Goal: Contribute content

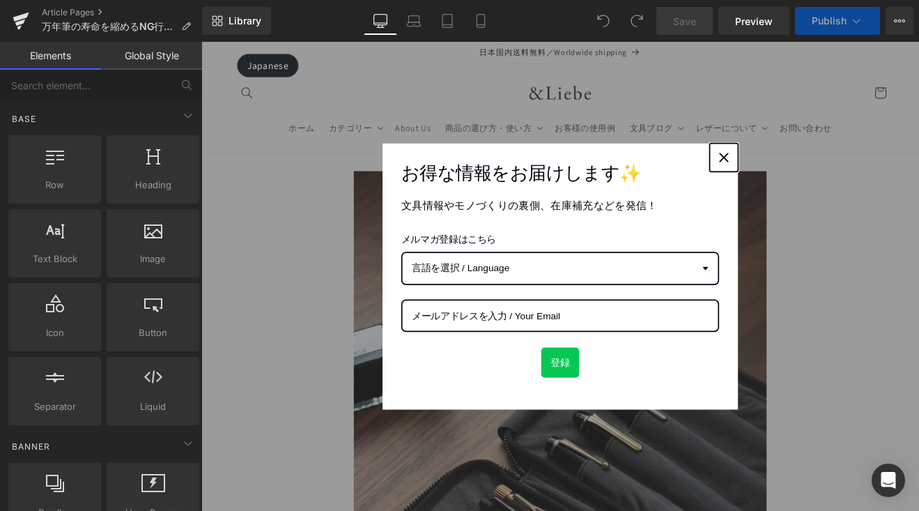
click at [804, 173] on div "Close" at bounding box center [815, 178] width 22 height 22
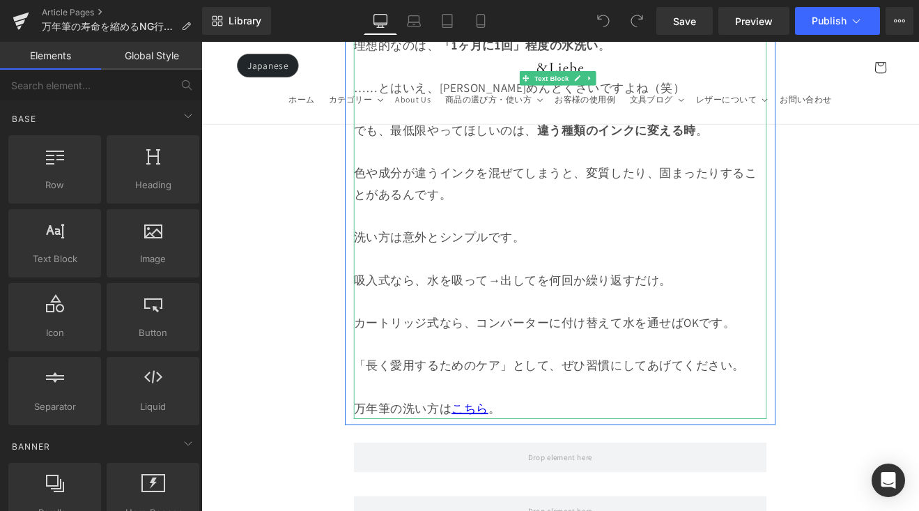
scroll to position [6822, 0]
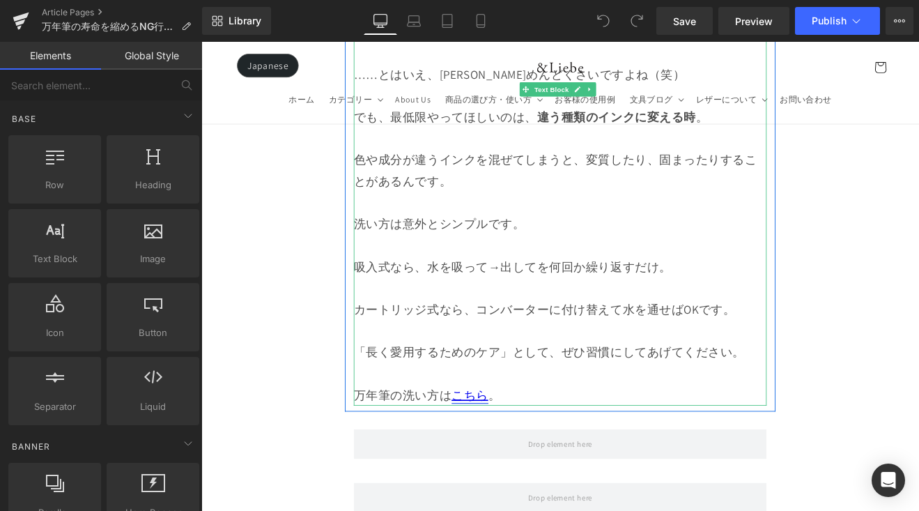
click at [527, 448] on link "こちら" at bounding box center [517, 457] width 43 height 18
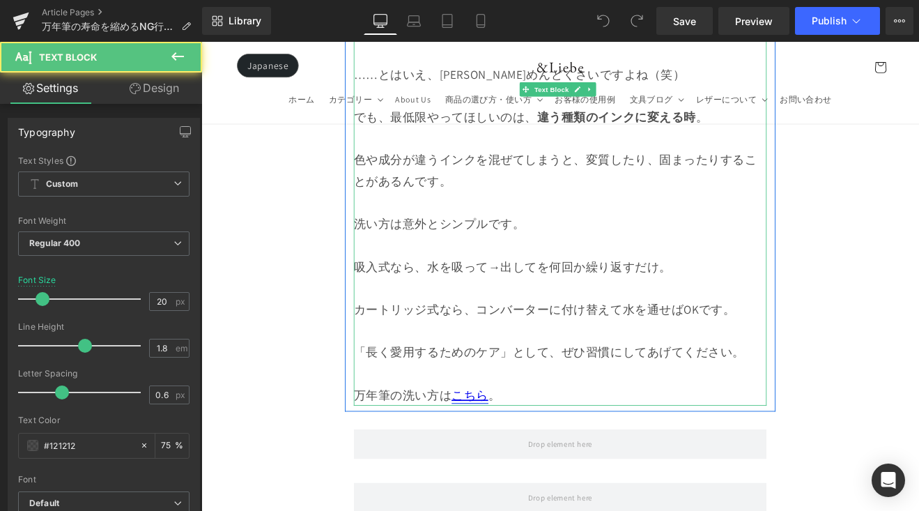
click at [519, 448] on link "こちら" at bounding box center [517, 457] width 43 height 18
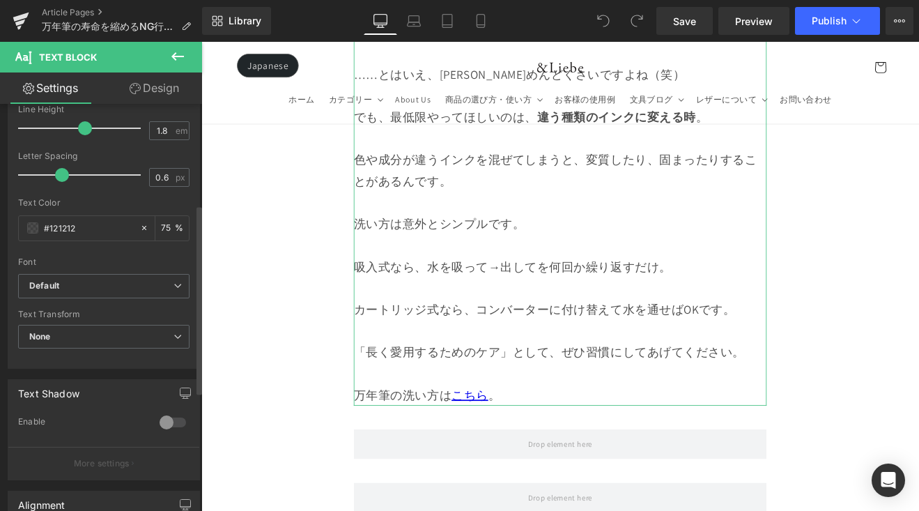
scroll to position [217, 0]
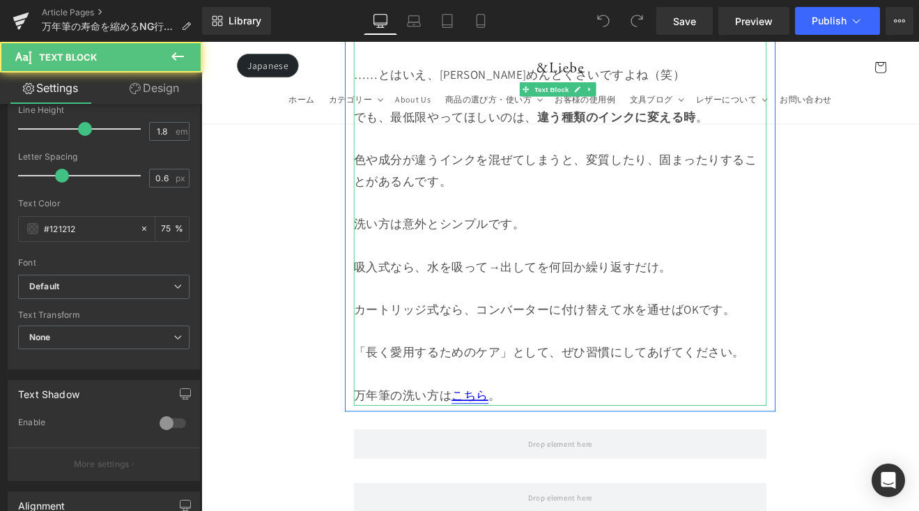
click at [496, 448] on link "こちら" at bounding box center [517, 457] width 43 height 18
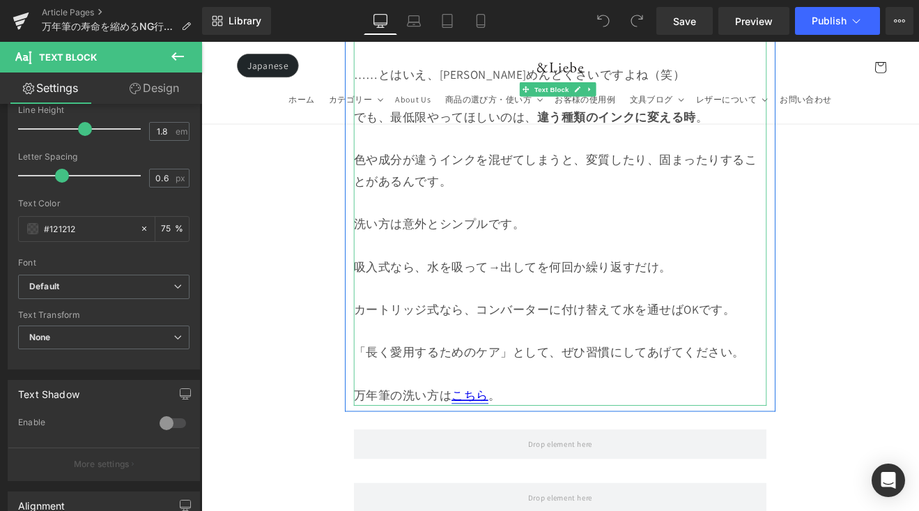
click at [528, 448] on link "こちら" at bounding box center [517, 457] width 43 height 18
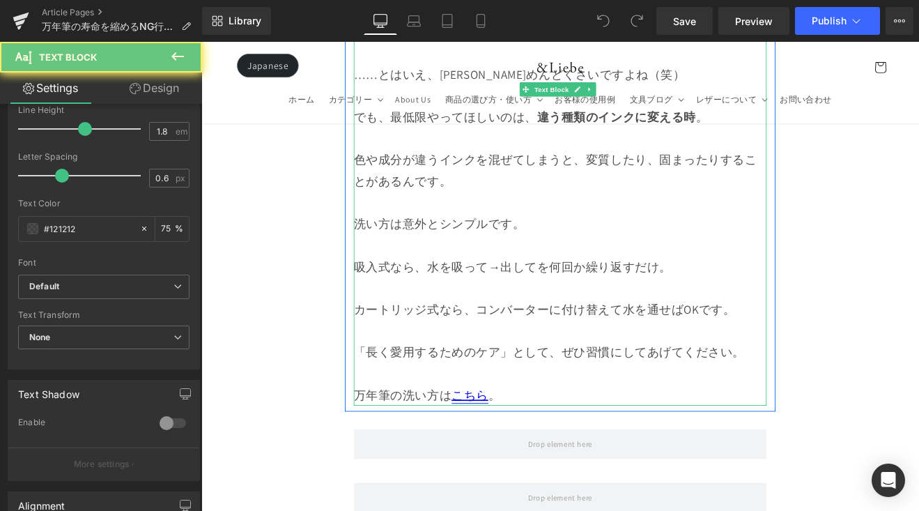
click at [528, 448] on link "こちら" at bounding box center [517, 457] width 43 height 18
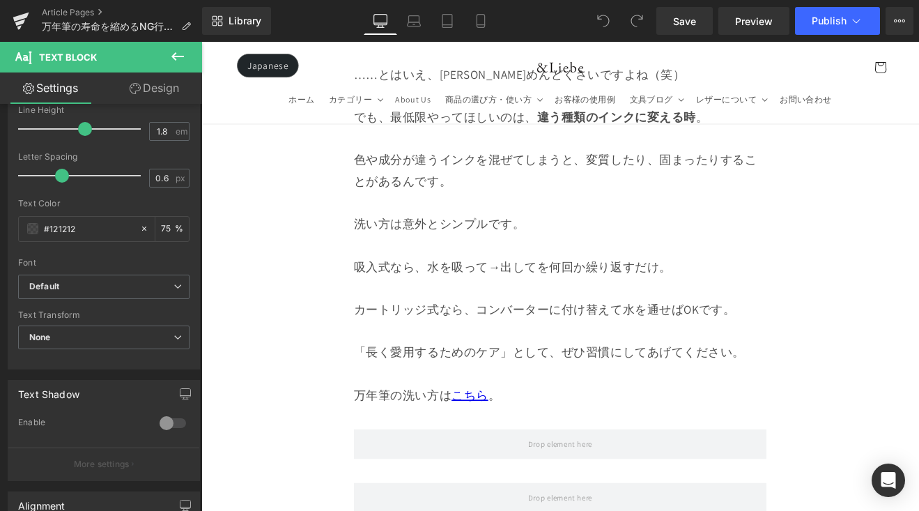
click at [178, 68] on button at bounding box center [177, 57] width 49 height 31
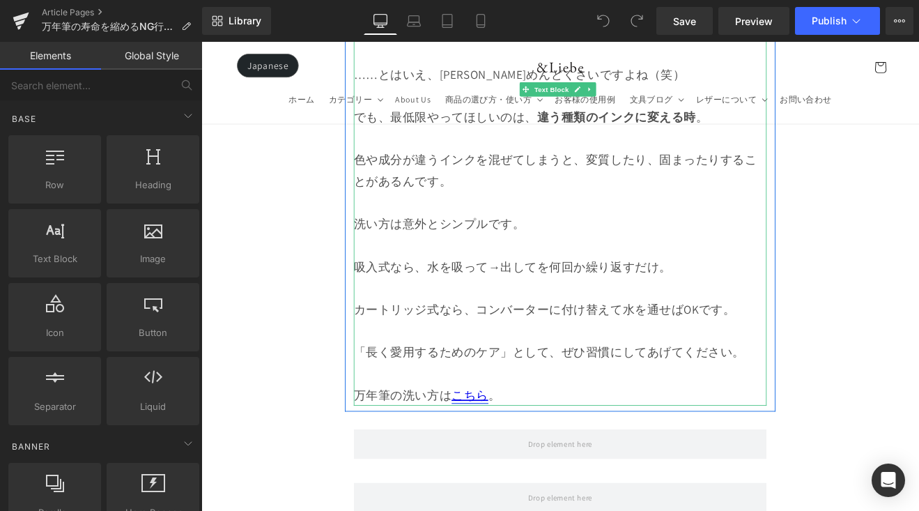
click at [527, 448] on link "こちら" at bounding box center [517, 457] width 43 height 18
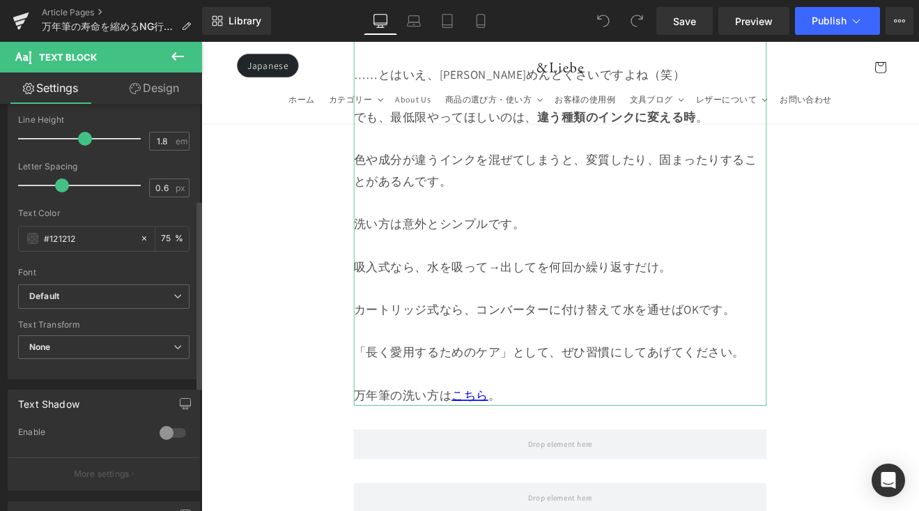
scroll to position [0, 0]
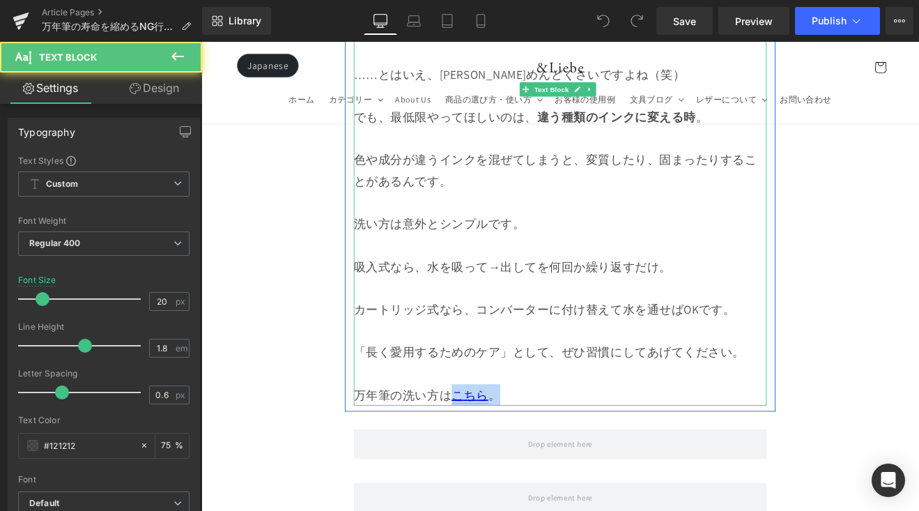
drag, startPoint x: 545, startPoint y: 413, endPoint x: 496, endPoint y: 413, distance: 48.8
click at [496, 444] on p "万年筆の洗い方は こちら 。" at bounding box center [623, 456] width 485 height 25
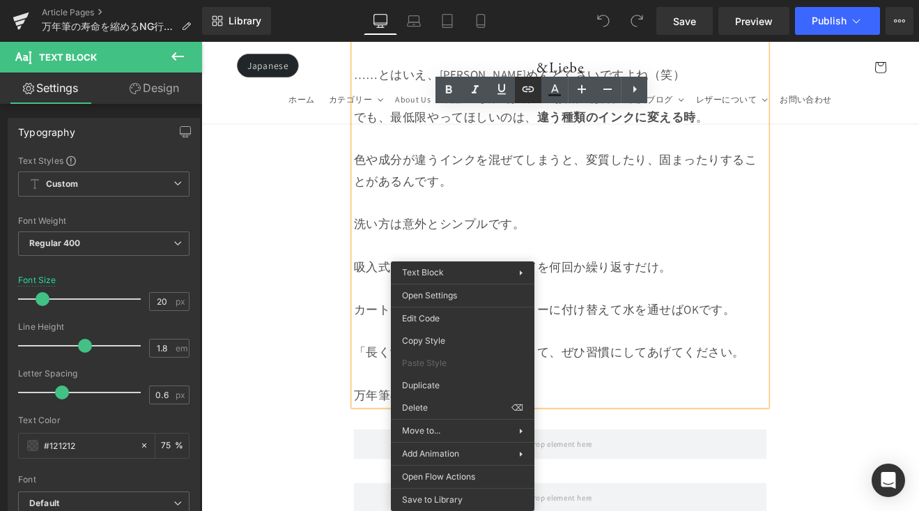
click at [529, 95] on icon at bounding box center [528, 89] width 17 height 17
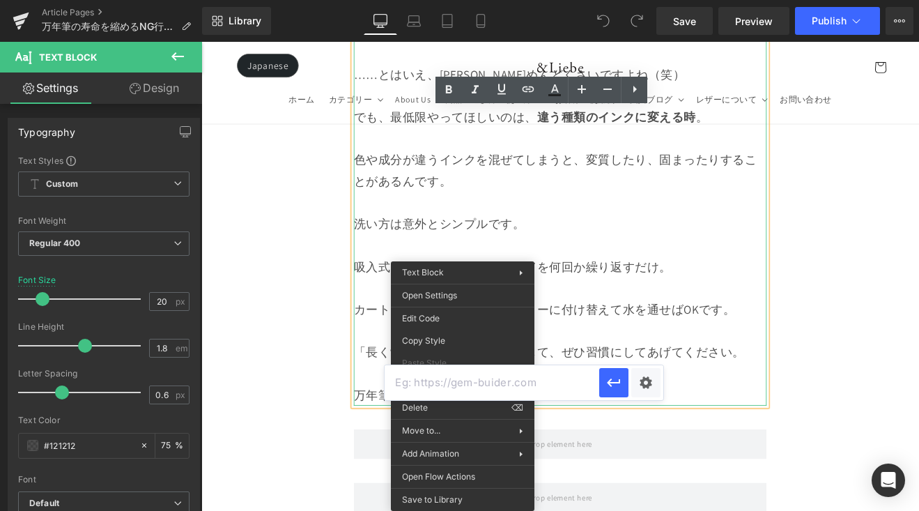
click at [747, 419] on p at bounding box center [623, 431] width 485 height 25
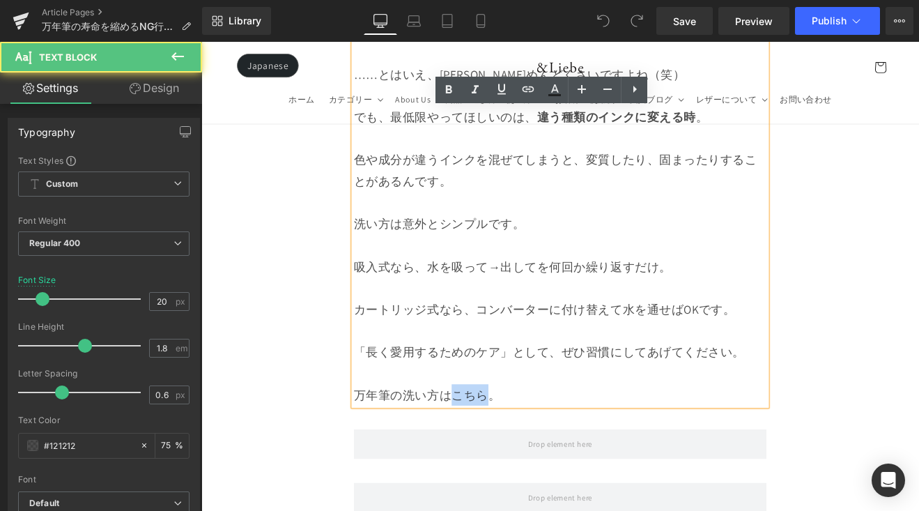
drag, startPoint x: 537, startPoint y: 414, endPoint x: 498, endPoint y: 415, distance: 39.1
click at [498, 444] on p "万年筆の洗い方は こちら。" at bounding box center [623, 456] width 485 height 25
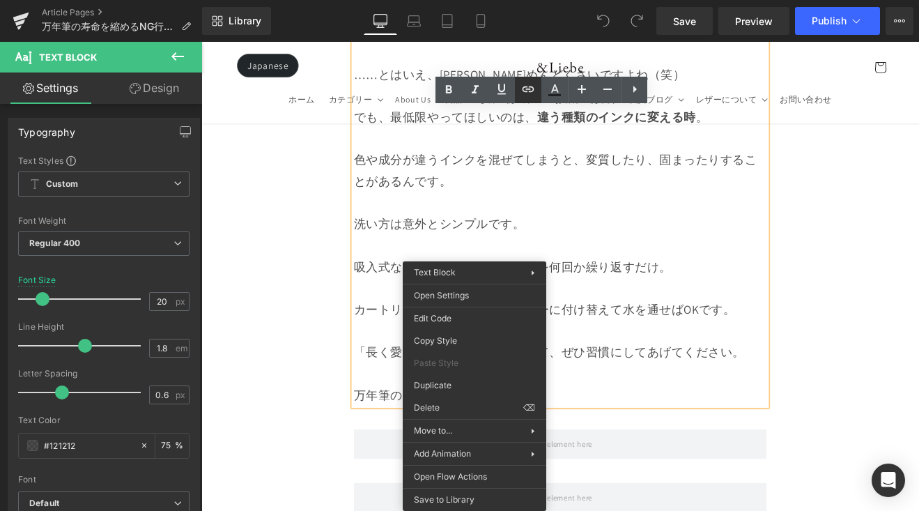
click at [533, 97] on icon at bounding box center [528, 89] width 17 height 17
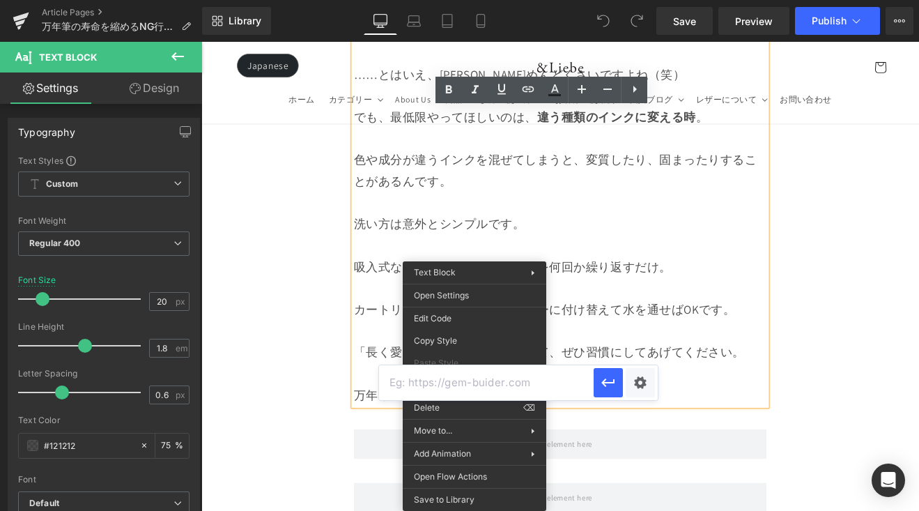
click at [481, 379] on input "text" at bounding box center [486, 382] width 215 height 35
paste input "[URL][DOMAIN_NAME]"
type input "[URL][DOMAIN_NAME]"
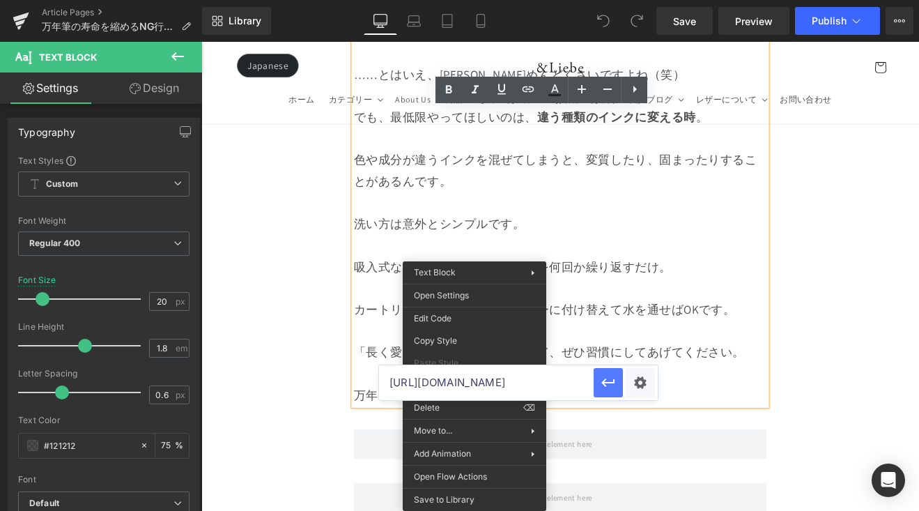
click at [616, 385] on icon "button" at bounding box center [608, 382] width 17 height 17
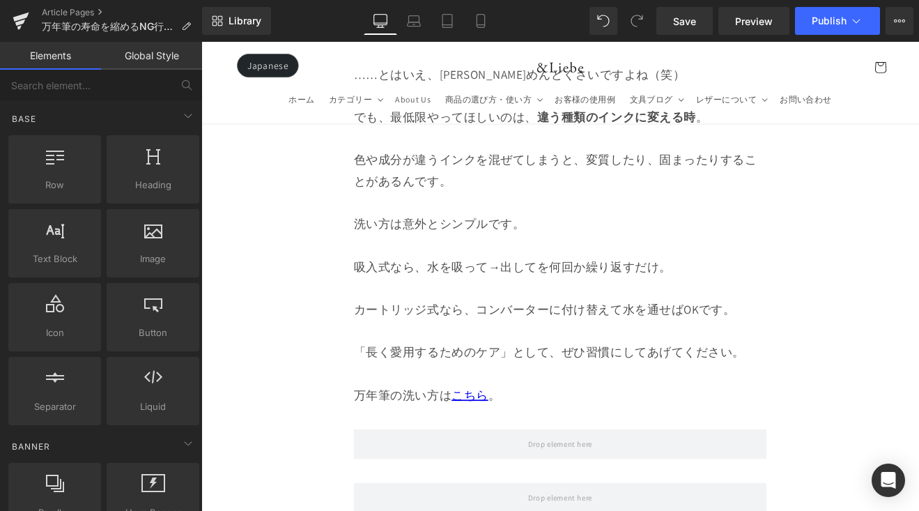
click at [698, 29] on link "Save" at bounding box center [685, 21] width 56 height 28
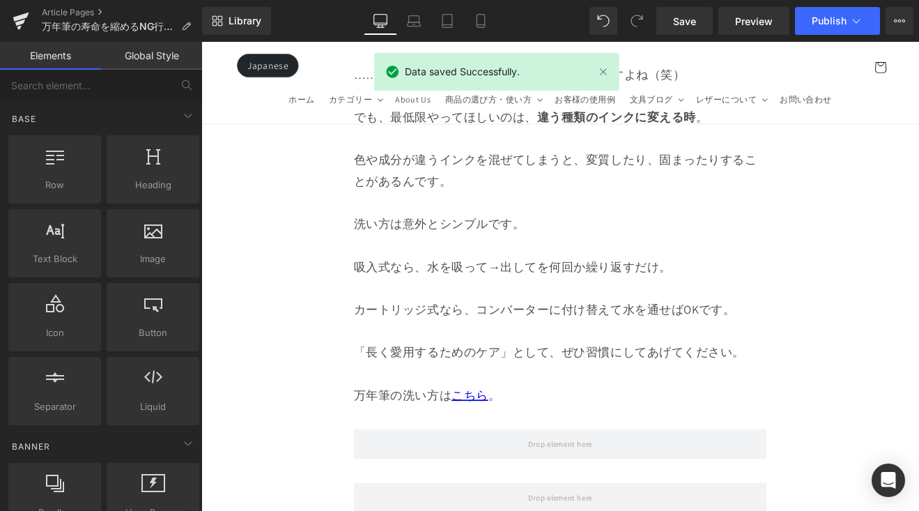
click at [830, 30] on button "Publish" at bounding box center [837, 21] width 85 height 28
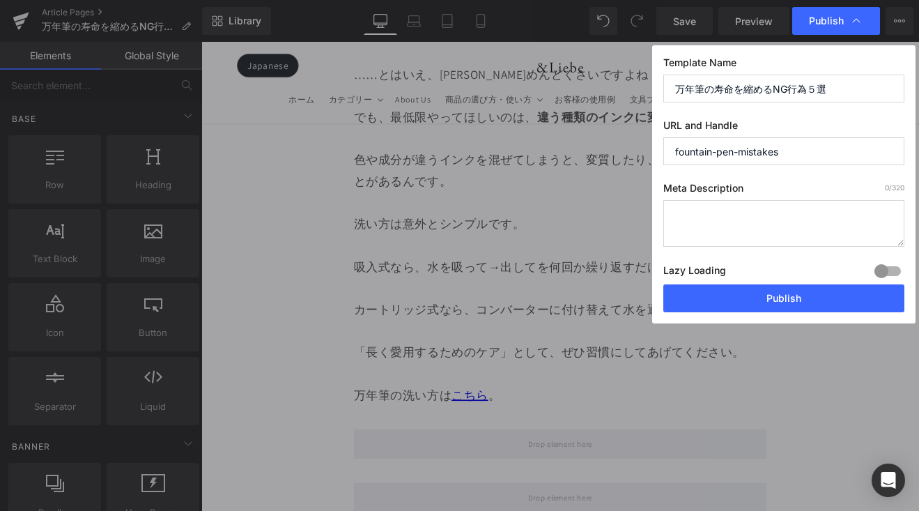
click at [795, 291] on button "Publish" at bounding box center [784, 298] width 241 height 28
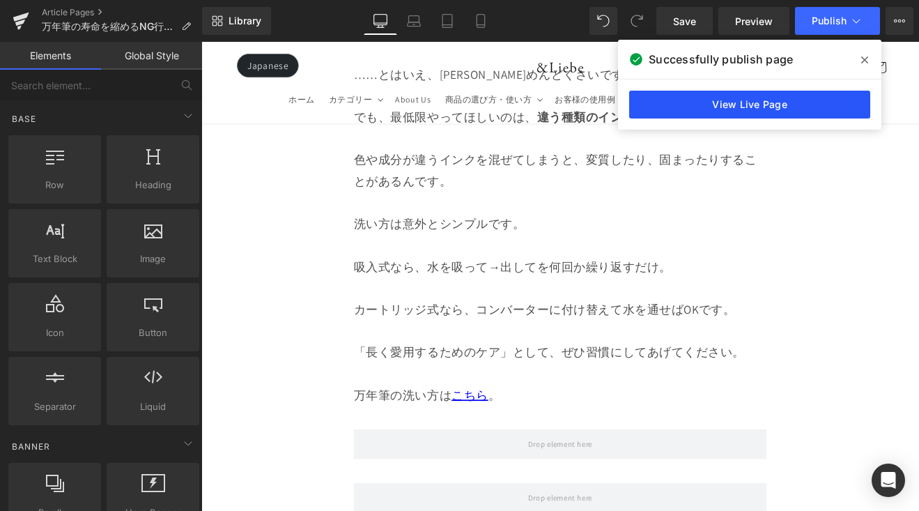
click at [688, 107] on link "View Live Page" at bounding box center [749, 105] width 241 height 28
